Goal: Task Accomplishment & Management: Use online tool/utility

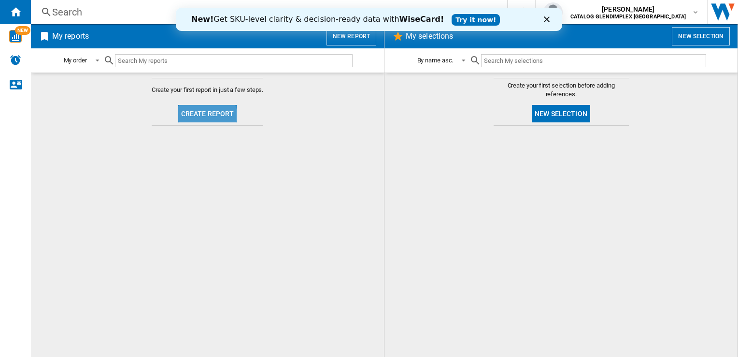
click at [207, 115] on button "Create report" at bounding box center [207, 113] width 59 height 17
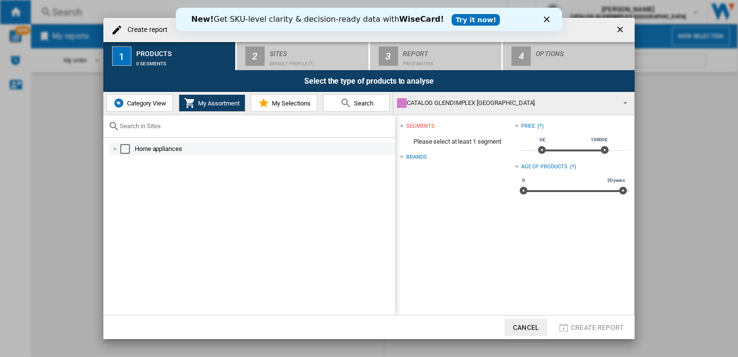
click at [119, 149] on div at bounding box center [116, 149] width 10 height 10
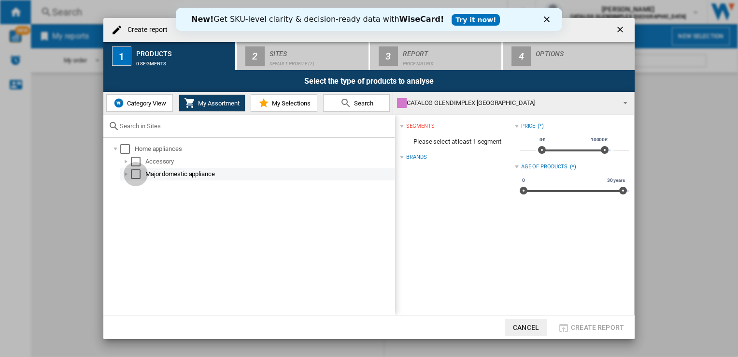
click at [133, 173] on div "Select" at bounding box center [136, 174] width 10 height 10
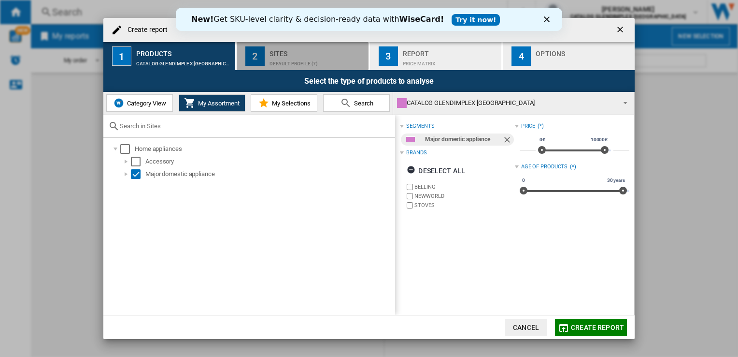
click at [311, 56] on div "Default profile (7)" at bounding box center [317, 61] width 95 height 10
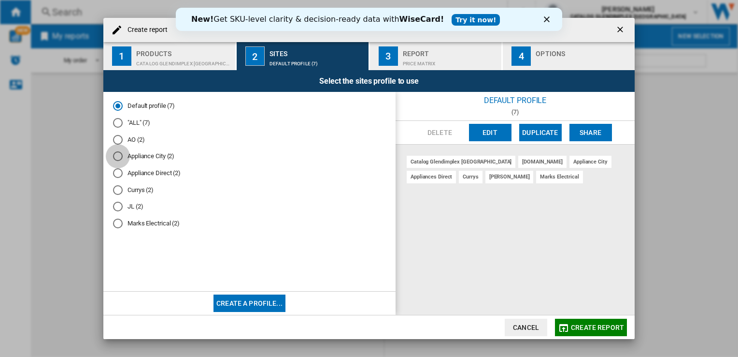
click at [121, 155] on div "Appliance City (2)" at bounding box center [118, 156] width 10 height 10
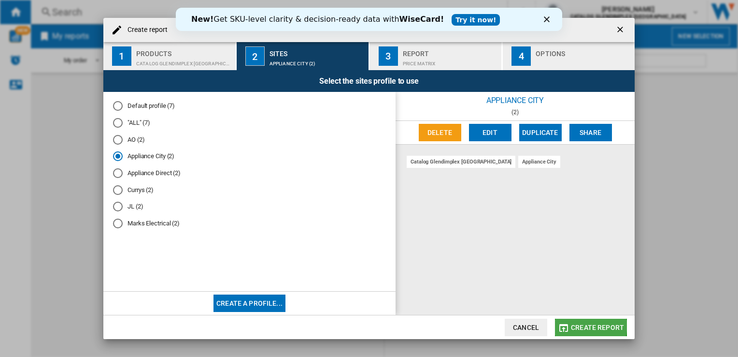
click at [589, 326] on span "Create report" at bounding box center [597, 327] width 53 height 8
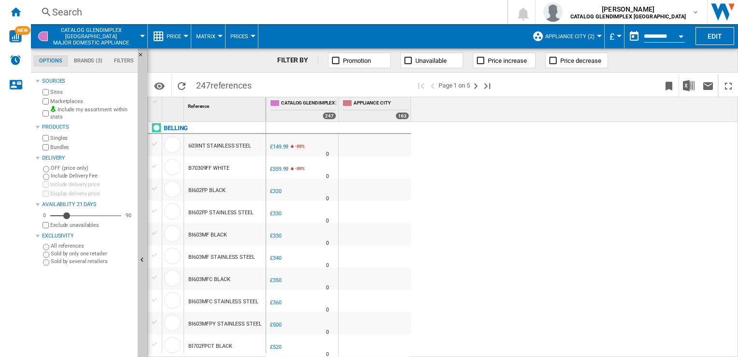
click at [177, 35] on span "Price" at bounding box center [174, 36] width 14 height 6
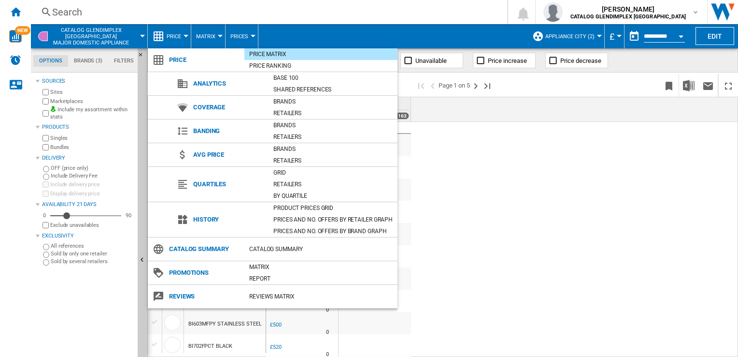
click at [197, 273] on span "Promotions" at bounding box center [204, 273] width 80 height 14
click at [263, 267] on div "Matrix" at bounding box center [321, 267] width 153 height 10
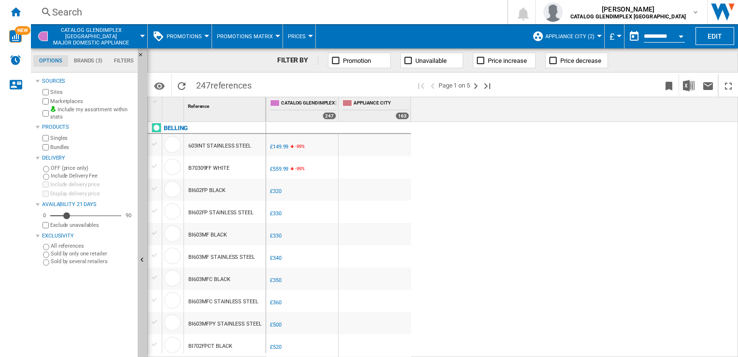
click at [283, 146] on div "£149.99" at bounding box center [279, 147] width 18 height 6
